Goal: Task Accomplishment & Management: Manage account settings

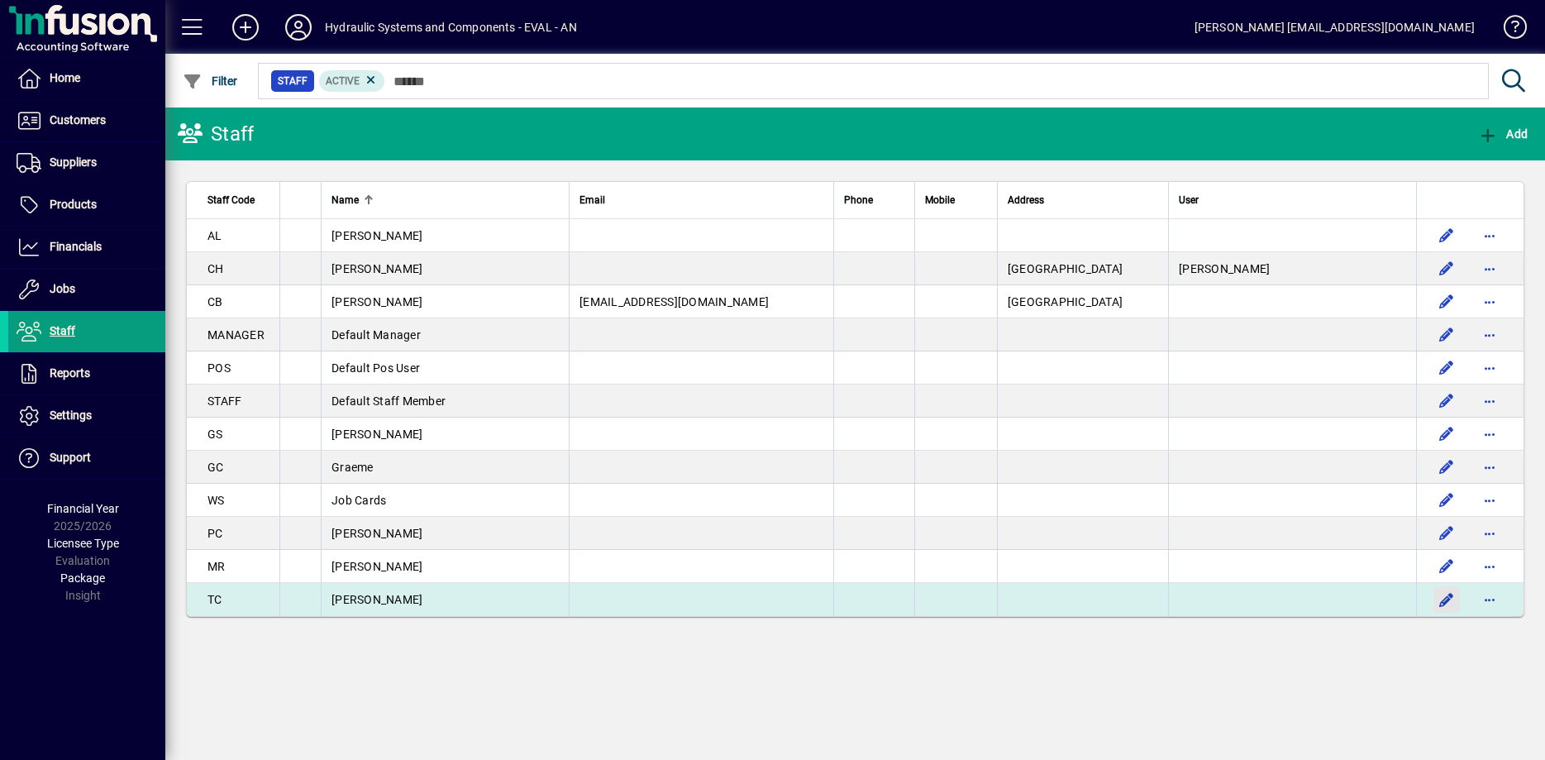
click at [1447, 617] on span "button" at bounding box center [1447, 600] width 40 height 40
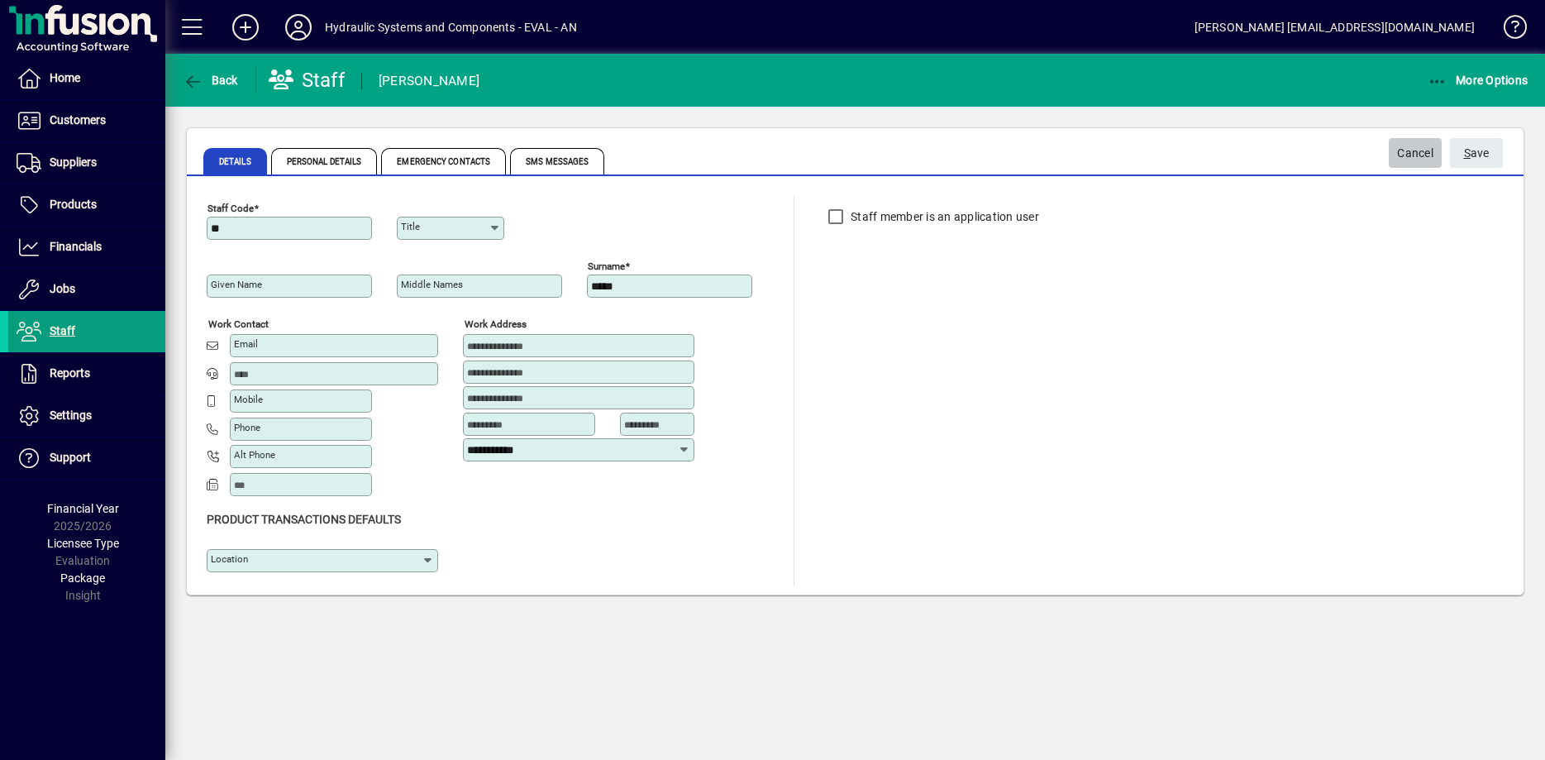
click at [1414, 156] on span "Cancel" at bounding box center [1415, 153] width 36 height 27
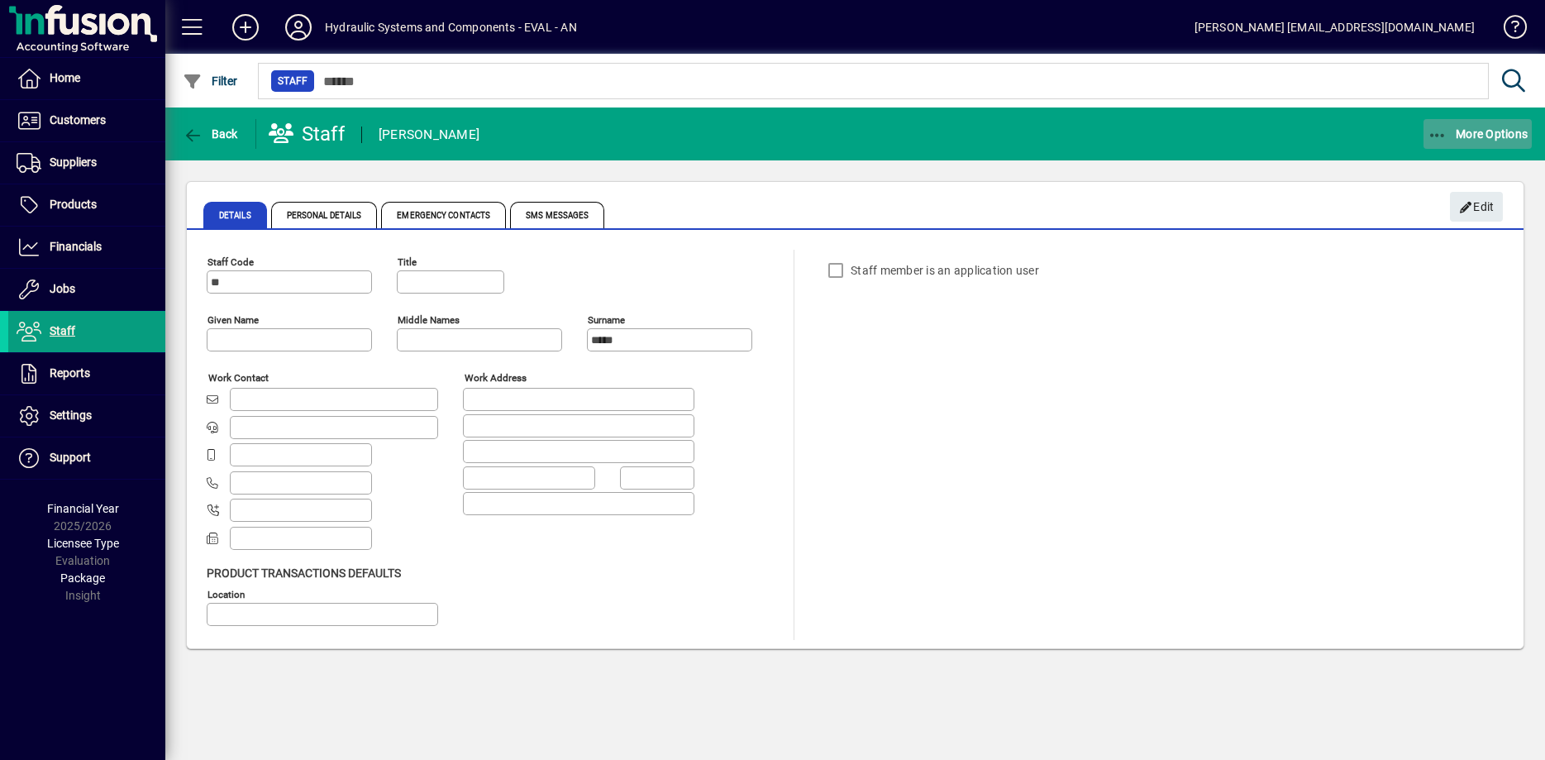
click at [1458, 131] on span "More Options" at bounding box center [1478, 133] width 101 height 13
click at [1448, 165] on span "Deactivate" at bounding box center [1462, 170] width 139 height 20
click at [57, 331] on span "Staff" at bounding box center [63, 330] width 26 height 13
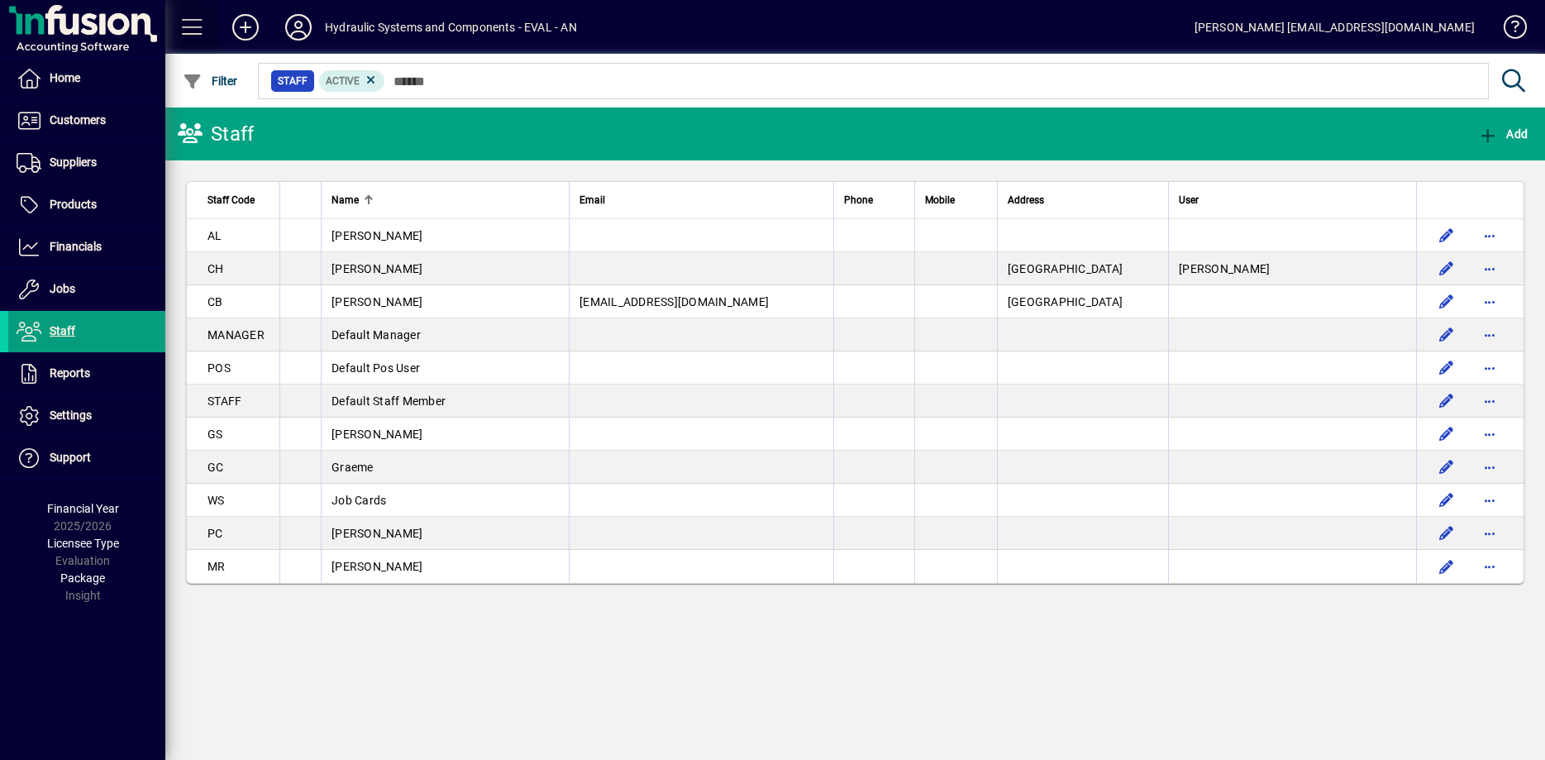
click at [199, 24] on span at bounding box center [193, 27] width 40 height 40
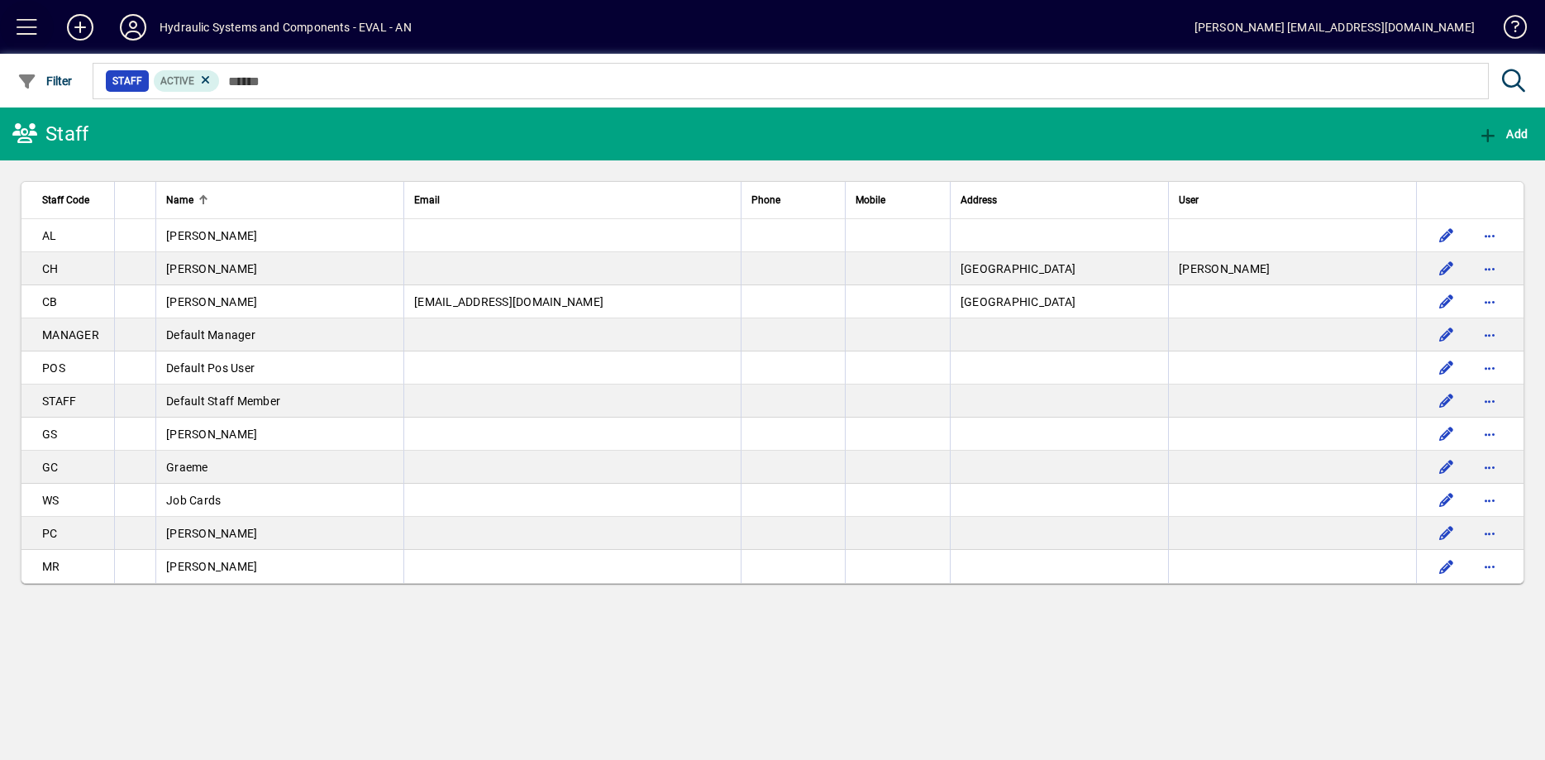
click at [20, 26] on span at bounding box center [27, 27] width 40 height 40
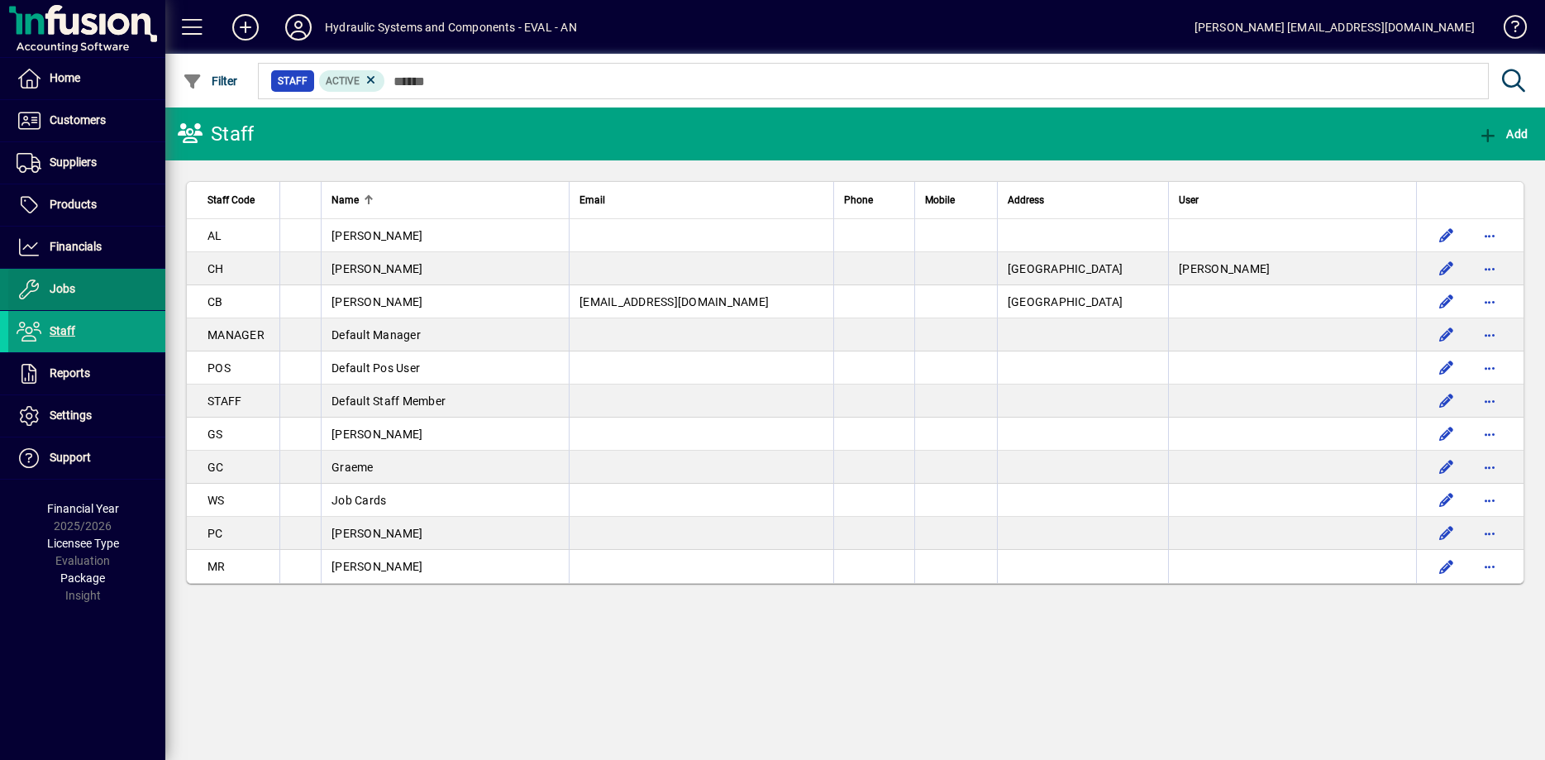
click at [58, 290] on span "Jobs" at bounding box center [63, 288] width 26 height 13
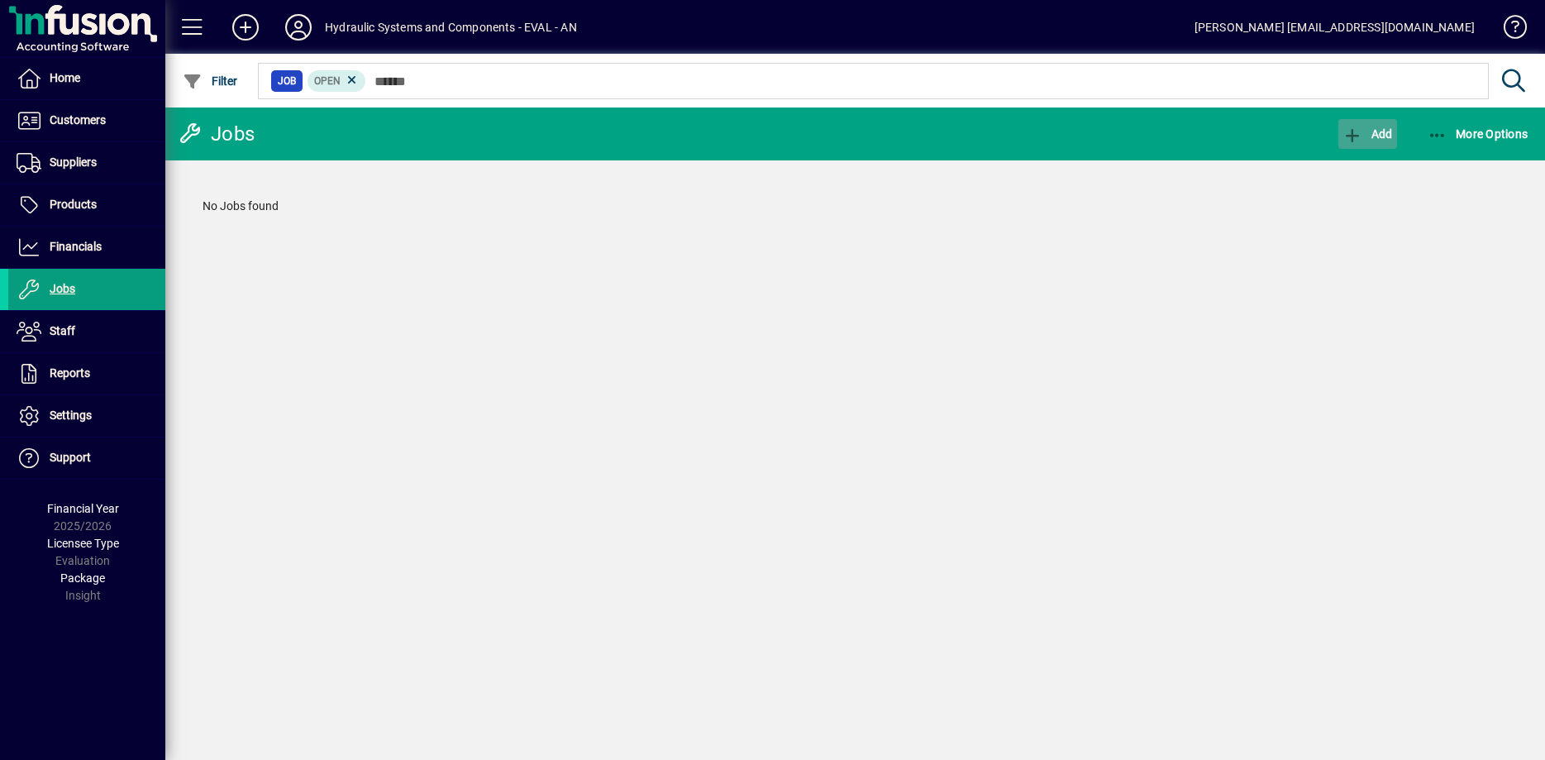
click at [1367, 136] on span "Add" at bounding box center [1368, 133] width 50 height 13
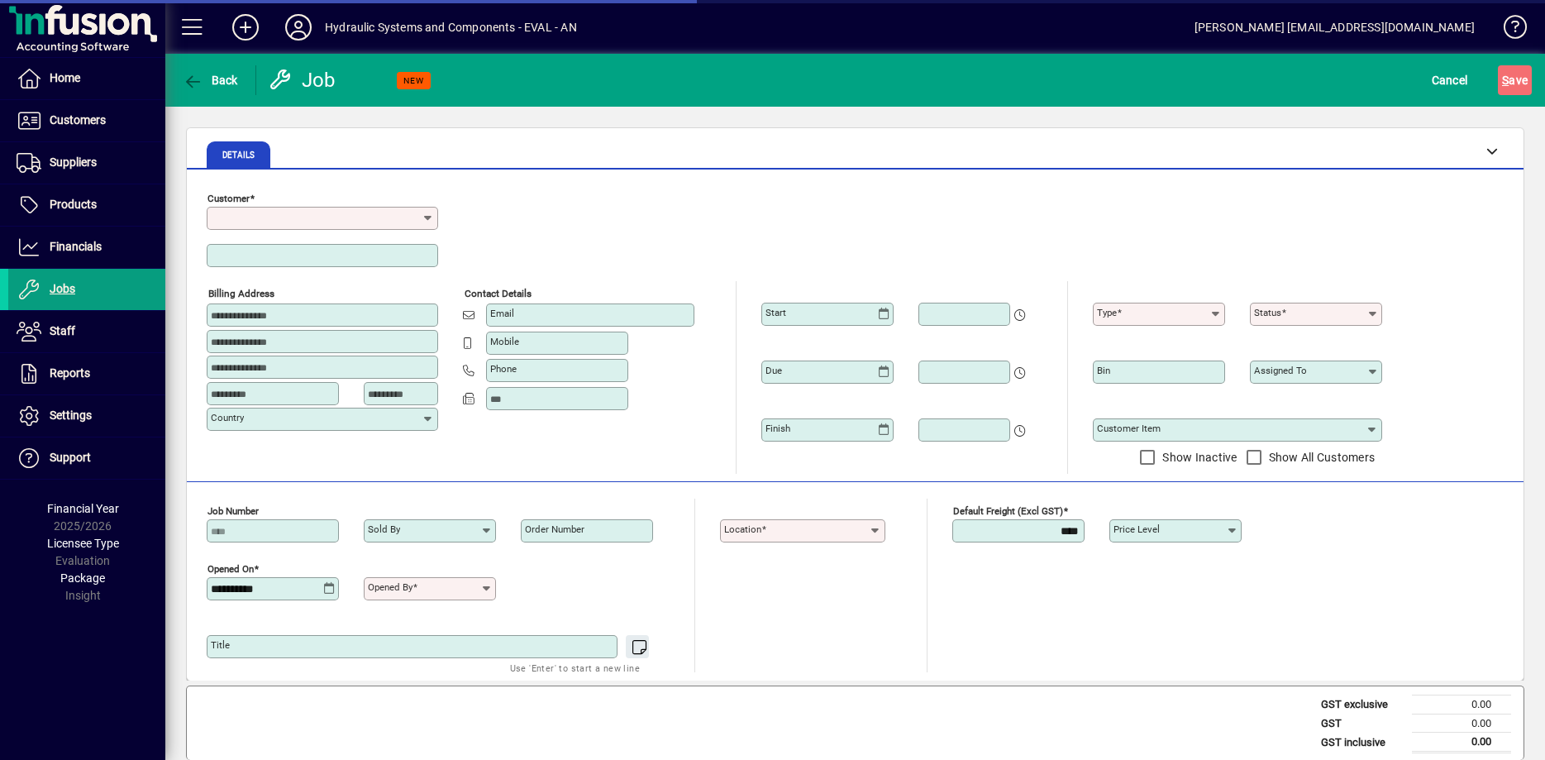
type input "******"
type input "**********"
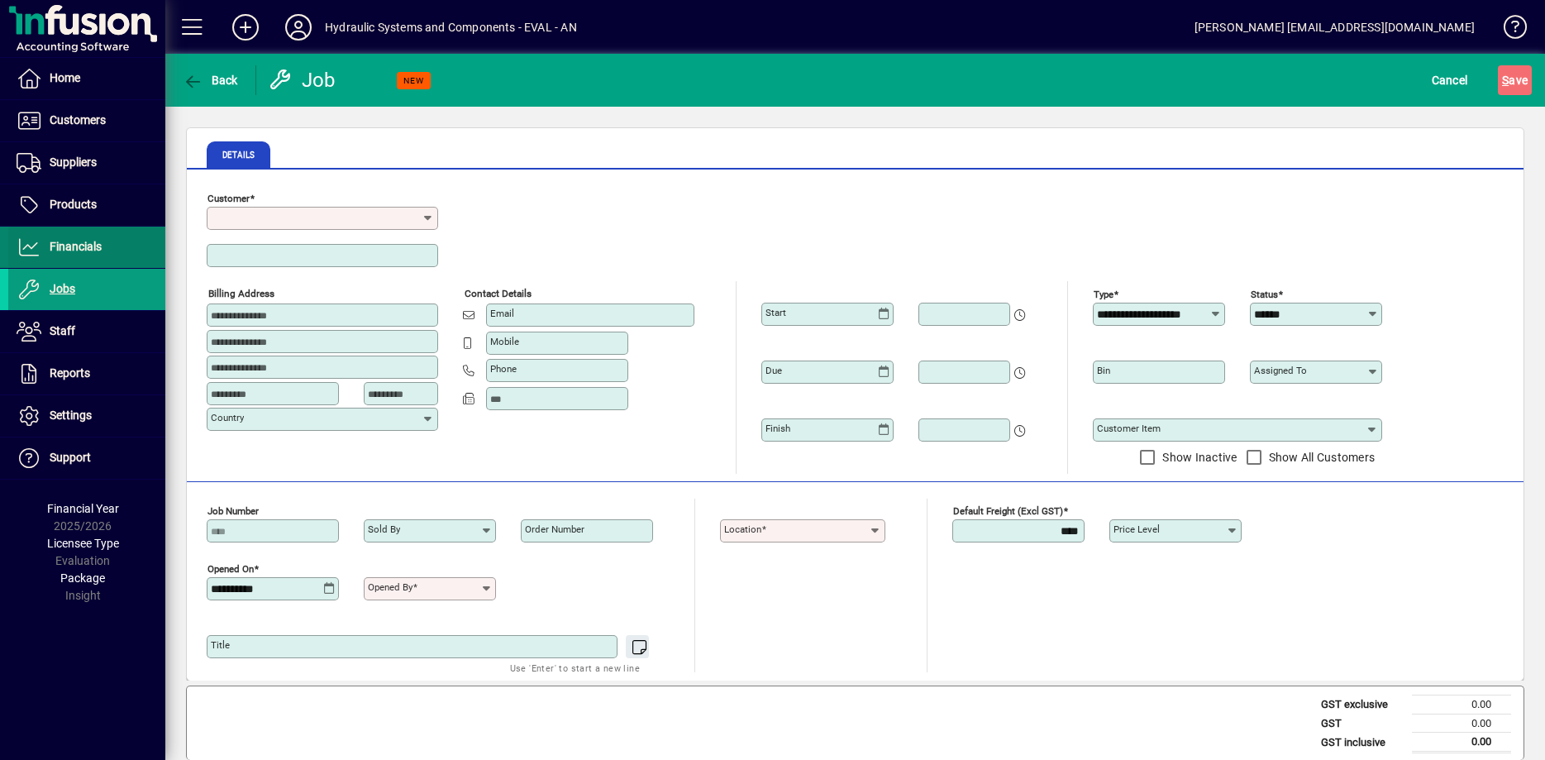
click at [59, 243] on span "Financials" at bounding box center [76, 246] width 52 height 13
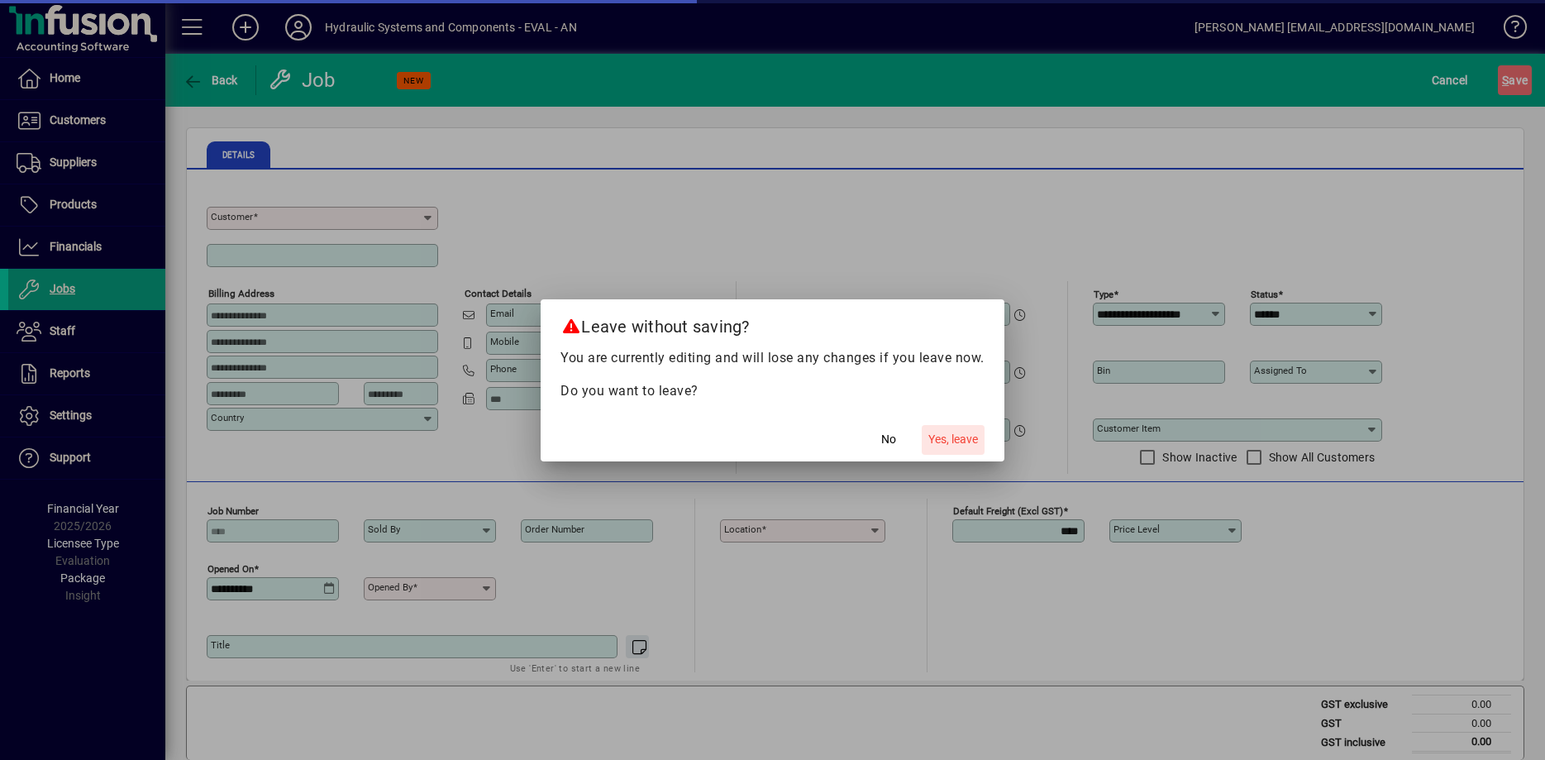
click at [956, 438] on span "Yes, leave" at bounding box center [953, 439] width 50 height 17
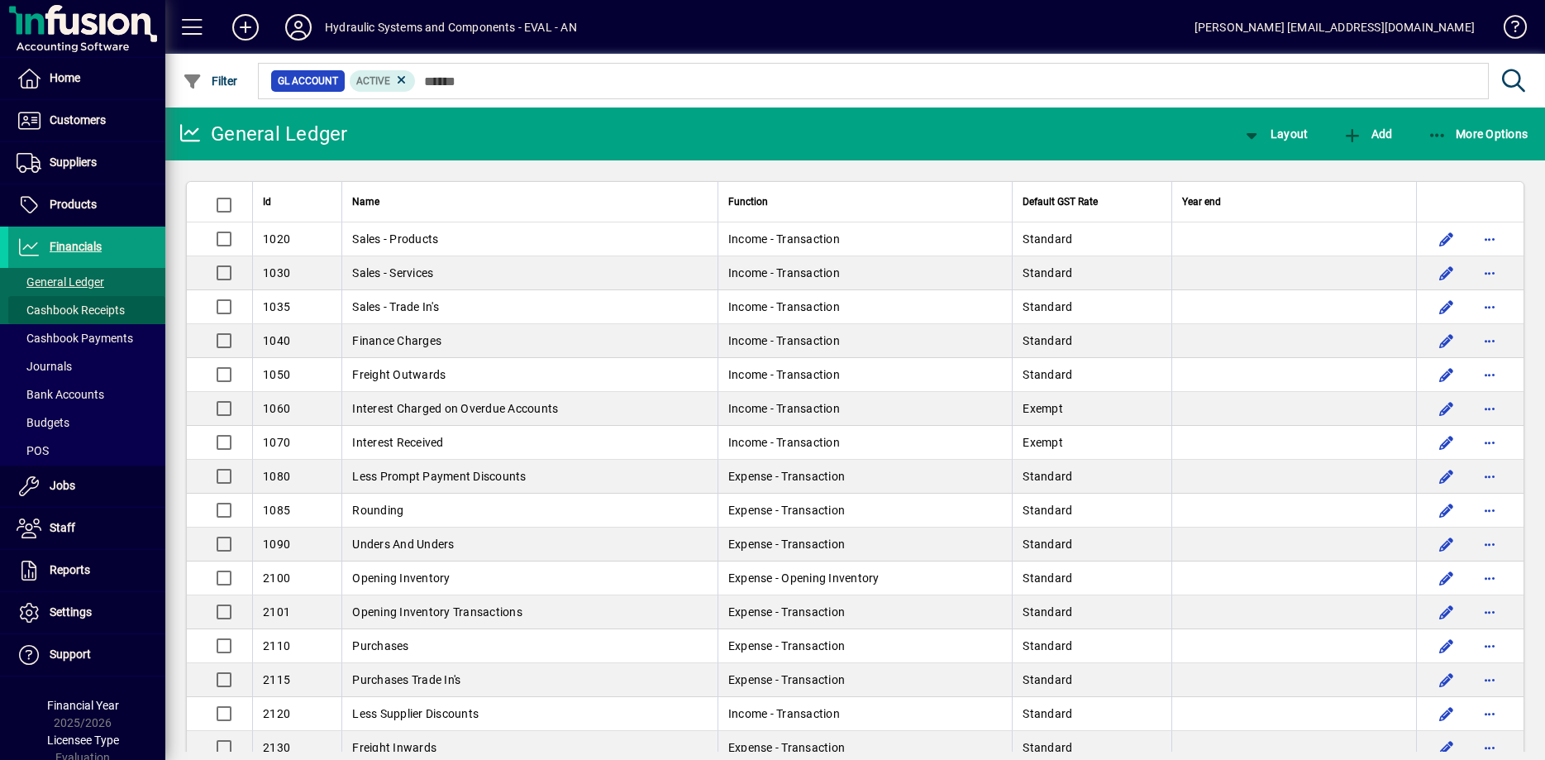
click at [63, 316] on span "Cashbook Receipts" at bounding box center [71, 309] width 108 height 13
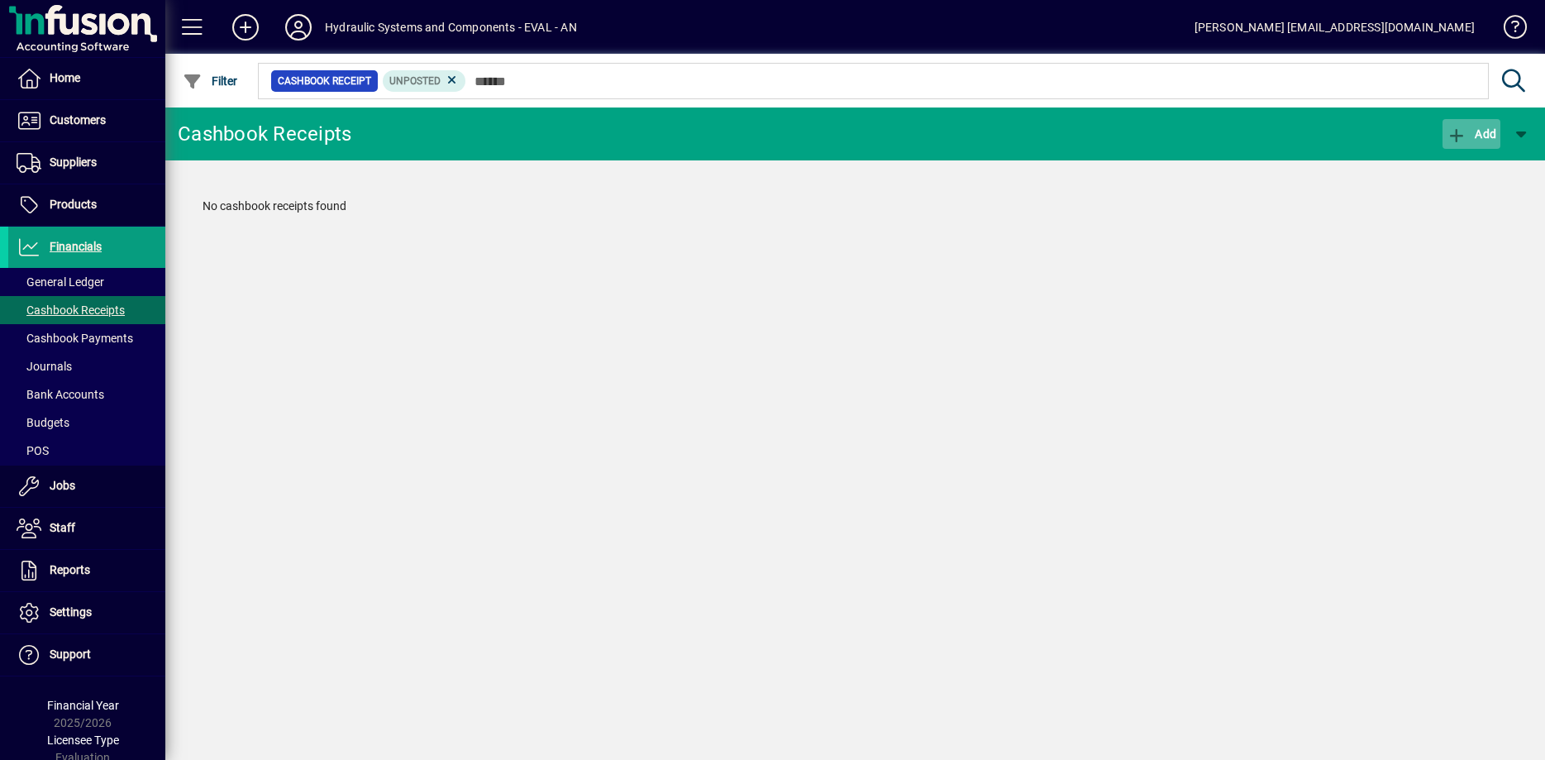
click at [1485, 137] on span "Add" at bounding box center [1472, 133] width 50 height 13
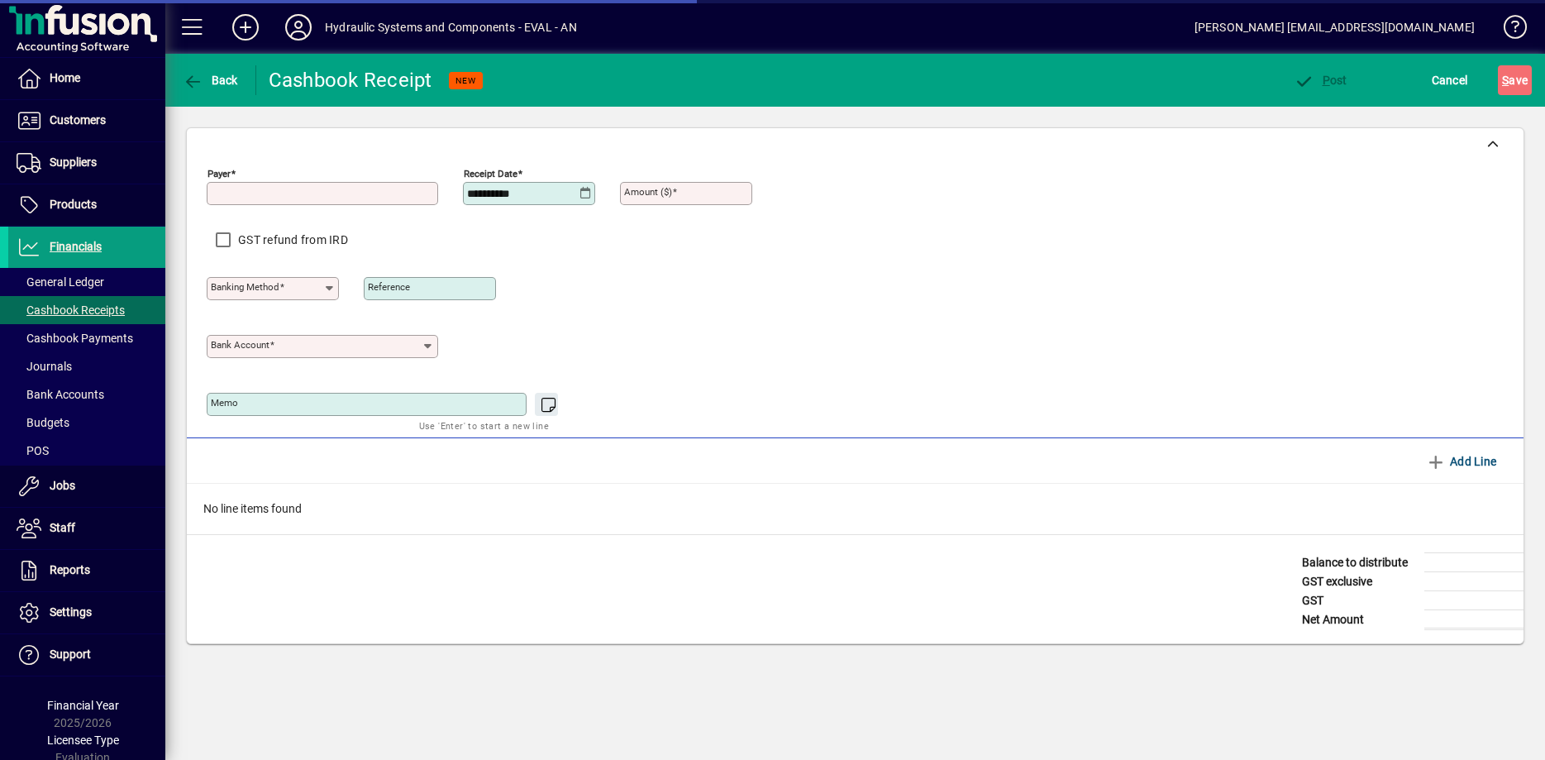
type input "**********"
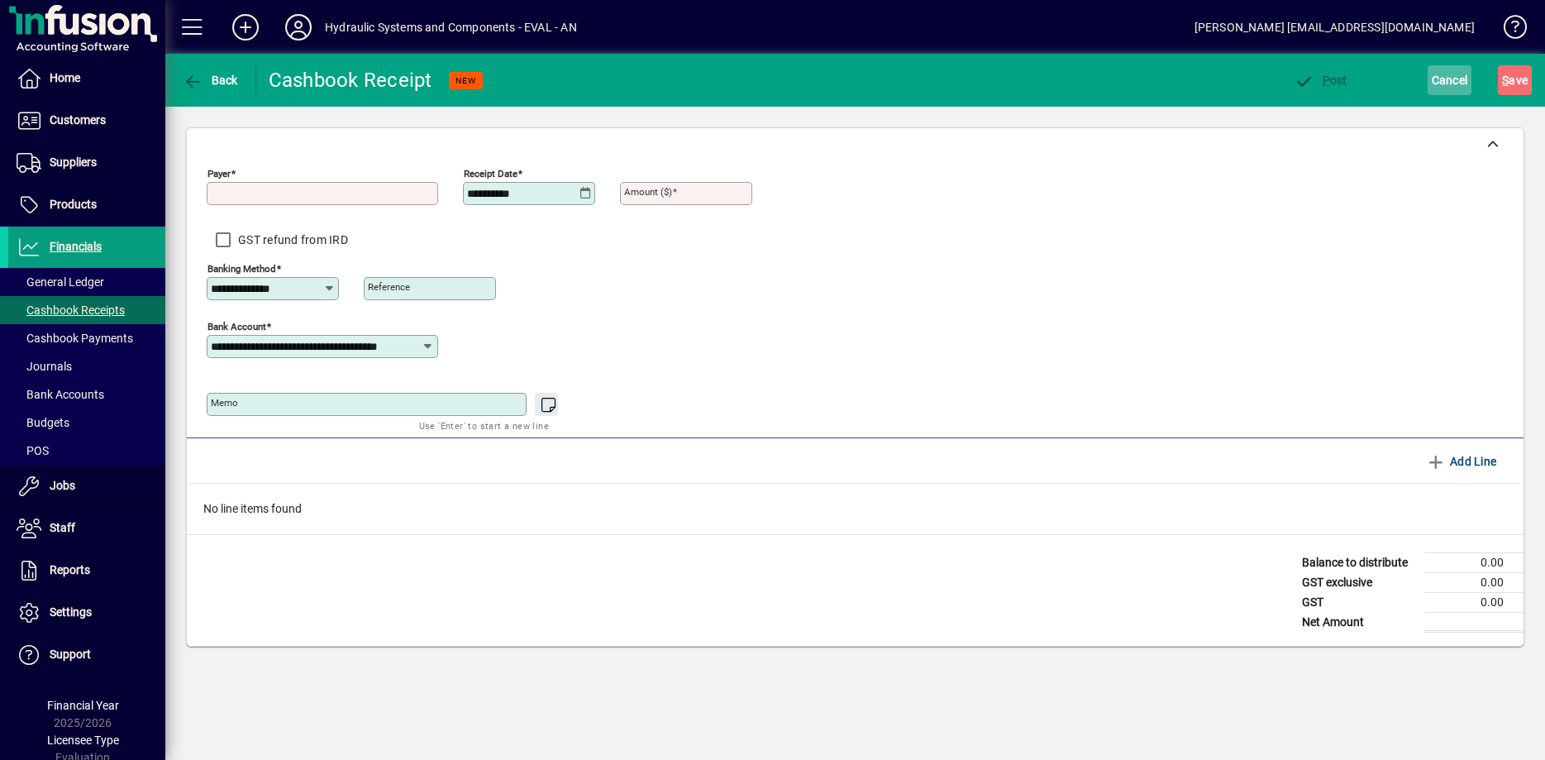
click at [1452, 78] on span "Cancel" at bounding box center [1450, 80] width 36 height 26
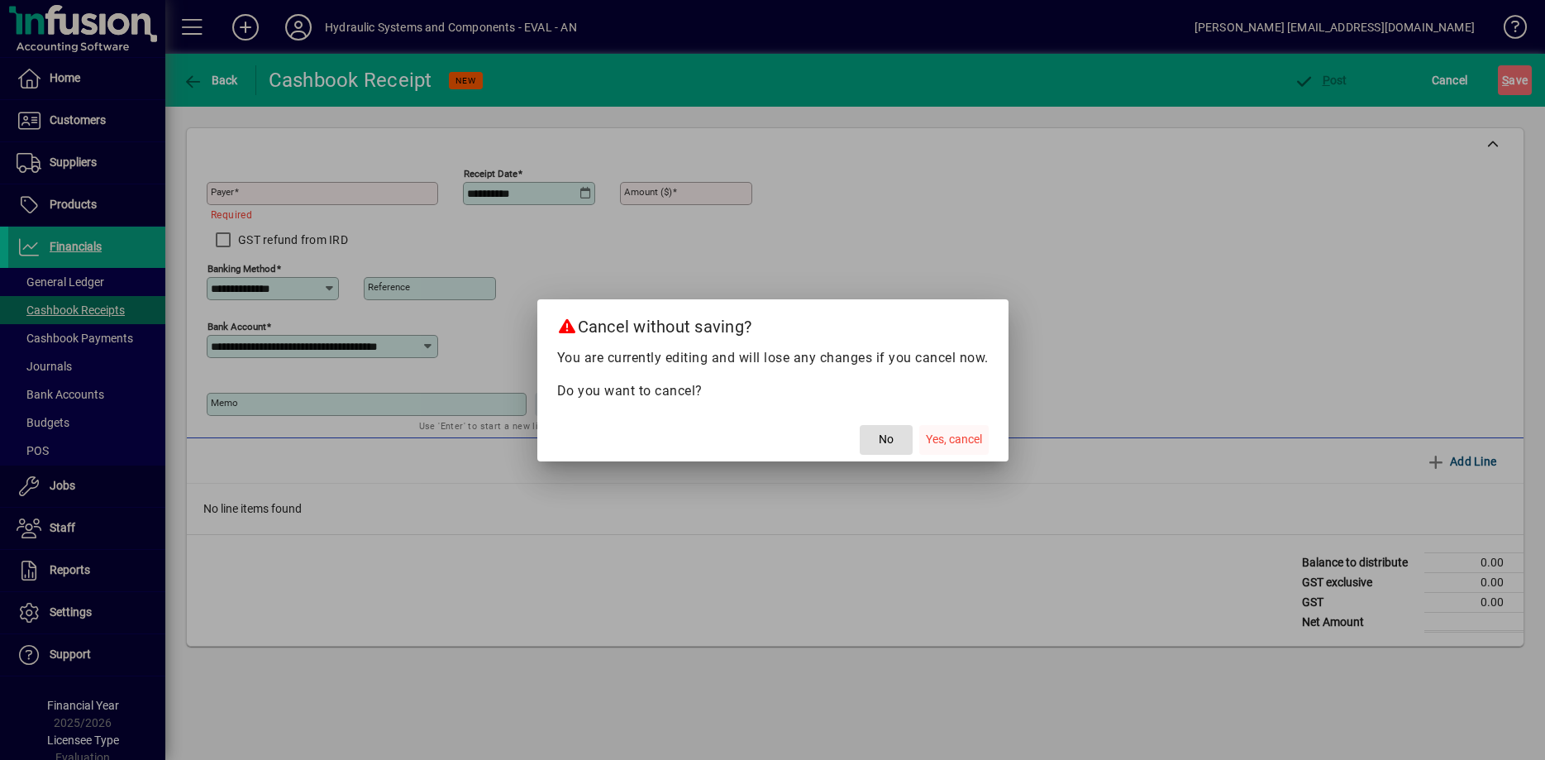
click at [956, 433] on span "Yes, cancel" at bounding box center [954, 439] width 56 height 17
